Goal: Information Seeking & Learning: Learn about a topic

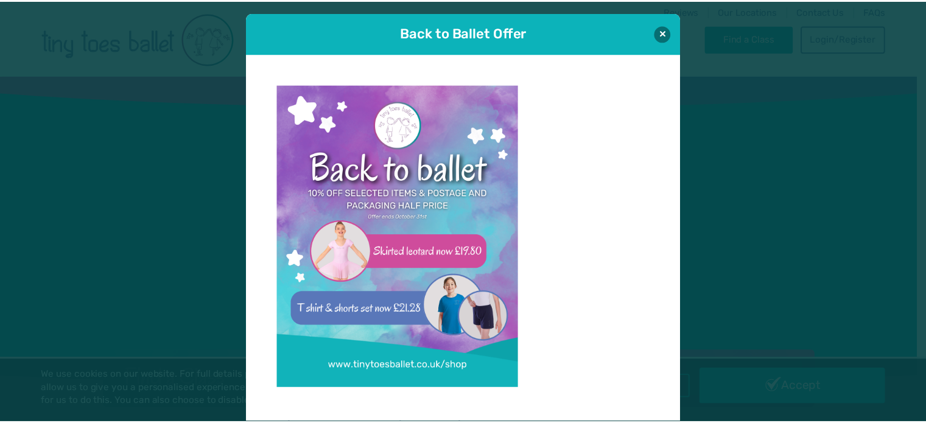
scroll to position [12, 0]
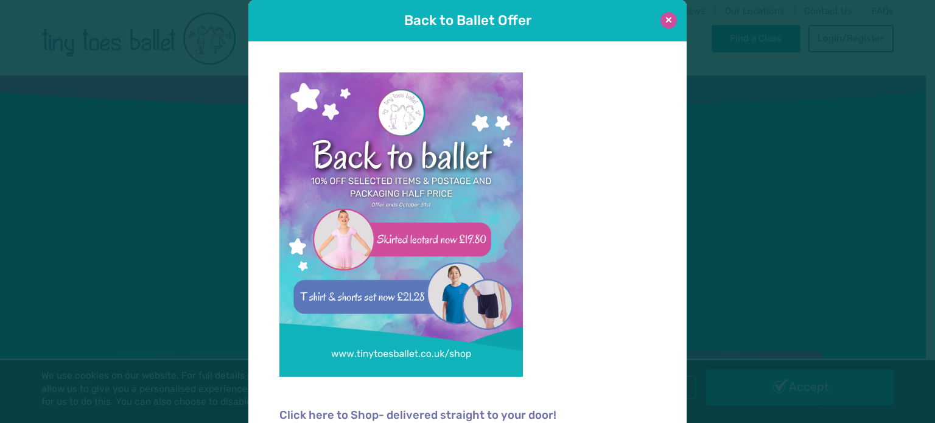
click at [662, 24] on button at bounding box center [668, 20] width 16 height 16
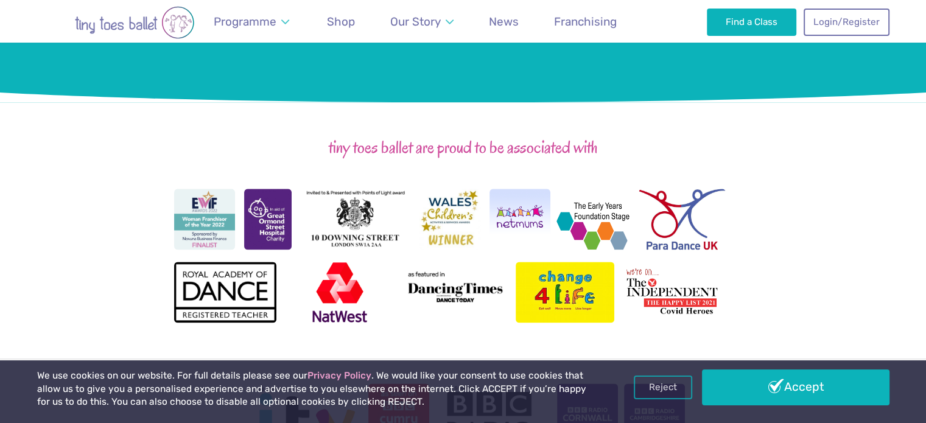
scroll to position [1536, 0]
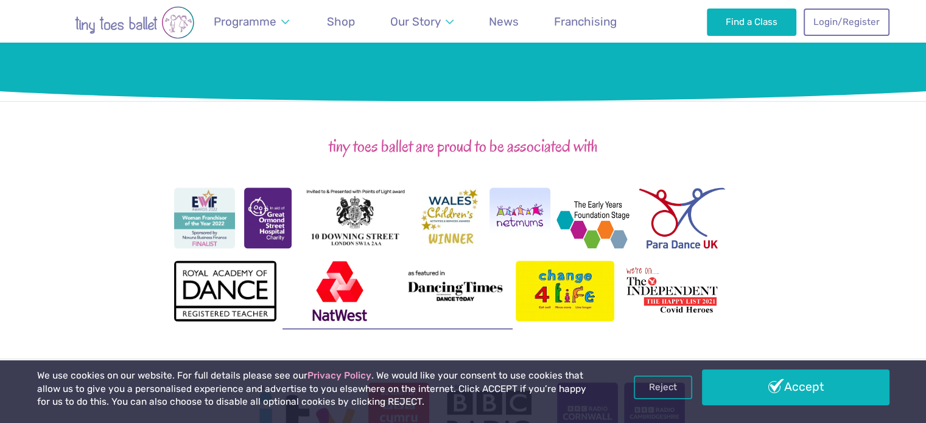
click at [388, 279] on img at bounding box center [339, 290] width 108 height 61
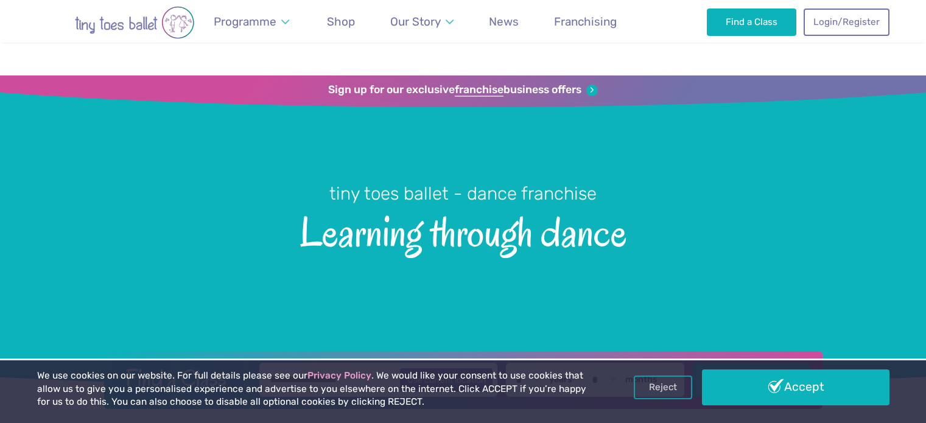
scroll to position [1536, 0]
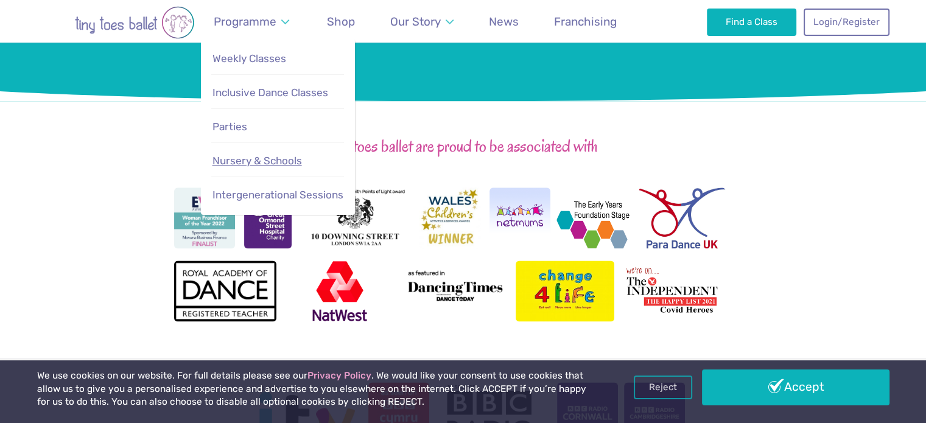
click at [258, 163] on span "Nursery & Schools" at bounding box center [256, 161] width 89 height 12
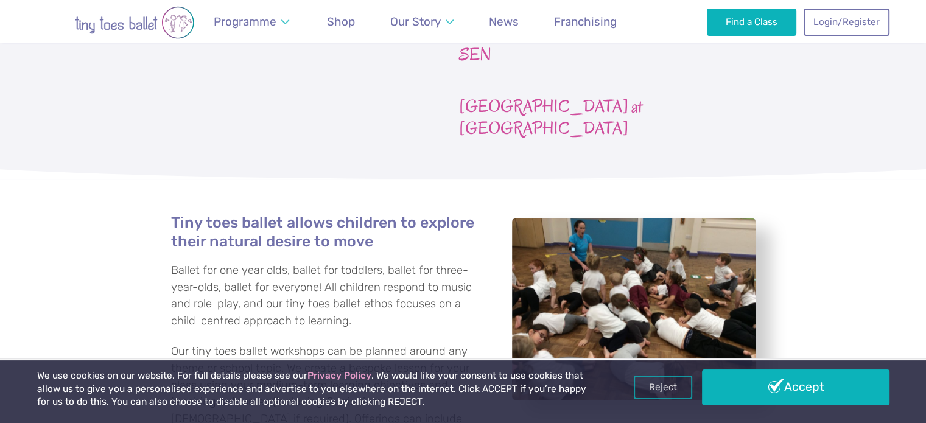
scroll to position [1865, 0]
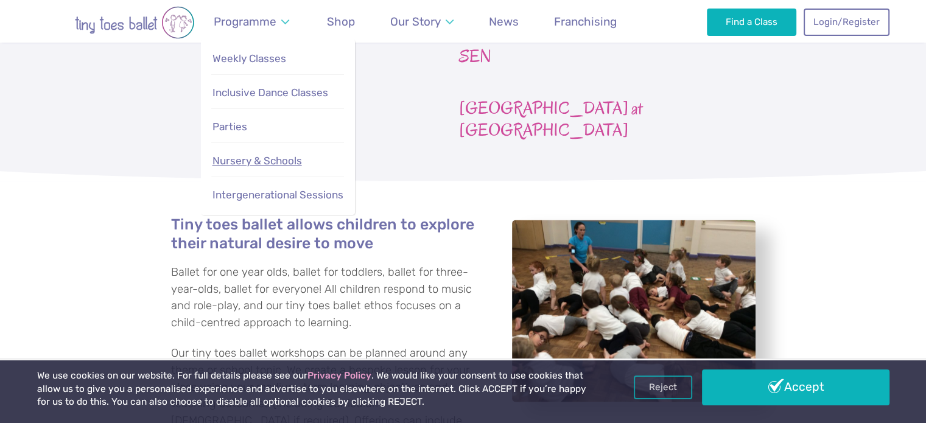
click at [240, 158] on span "Nursery & Schools" at bounding box center [256, 161] width 89 height 12
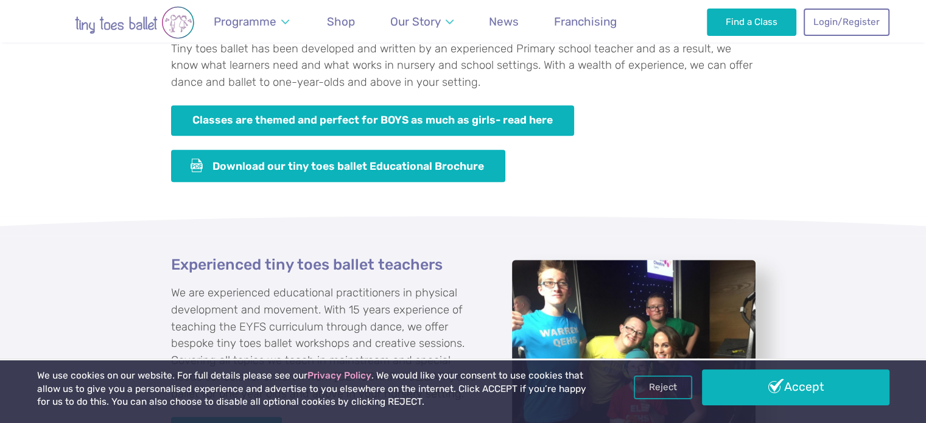
scroll to position [983, 0]
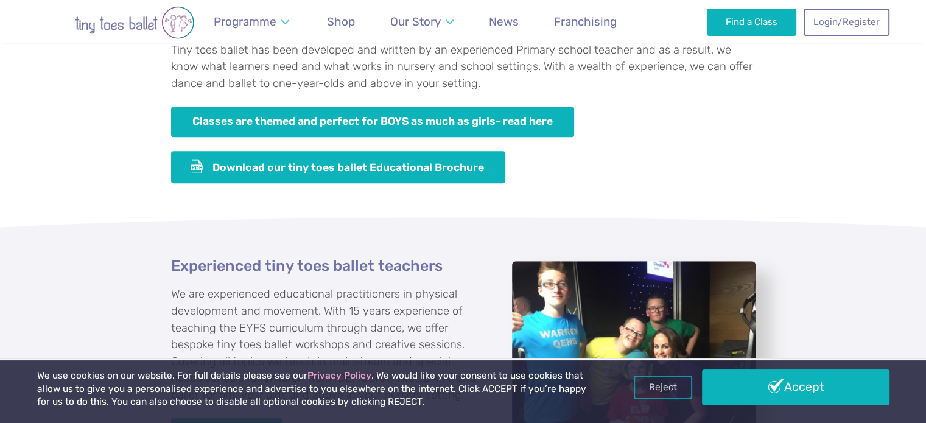
click at [293, 229] on div "Experienced tiny toes ballet teachers We are experienced educational practition…" at bounding box center [463, 352] width 926 height 271
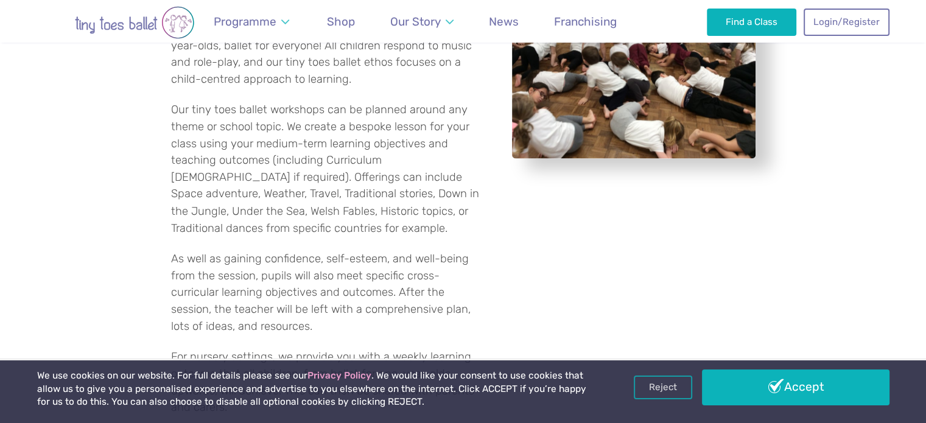
scroll to position [1876, 0]
